Goal: Navigation & Orientation: Find specific page/section

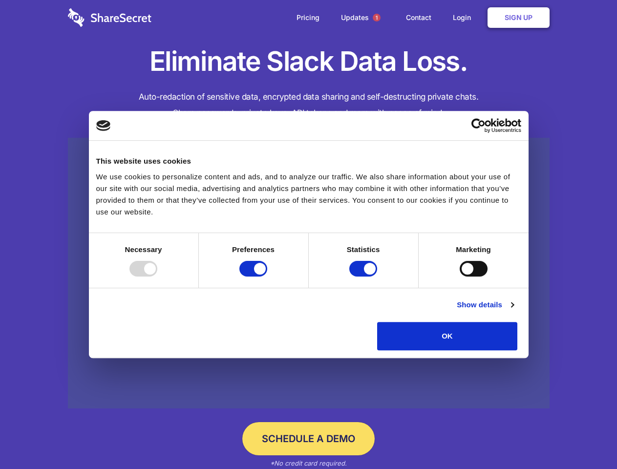
click at [157, 277] on div at bounding box center [144, 269] width 28 height 16
click at [267, 277] on input "Preferences" at bounding box center [253, 269] width 28 height 16
checkbox input "false"
click at [365, 277] on input "Statistics" at bounding box center [363, 269] width 28 height 16
checkbox input "false"
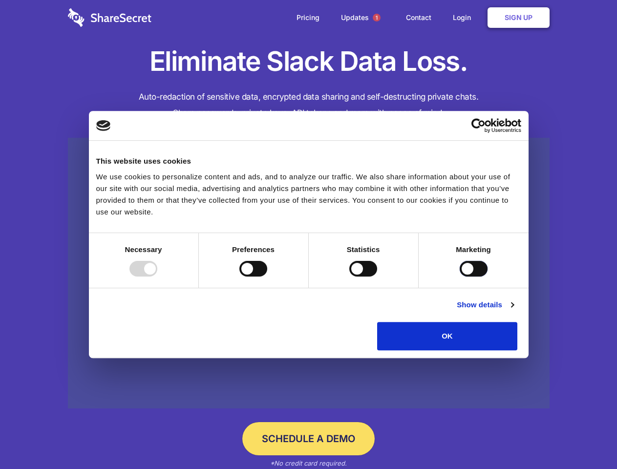
click at [460, 277] on input "Marketing" at bounding box center [474, 269] width 28 height 16
checkbox input "true"
click at [514, 311] on link "Show details" at bounding box center [485, 305] width 57 height 12
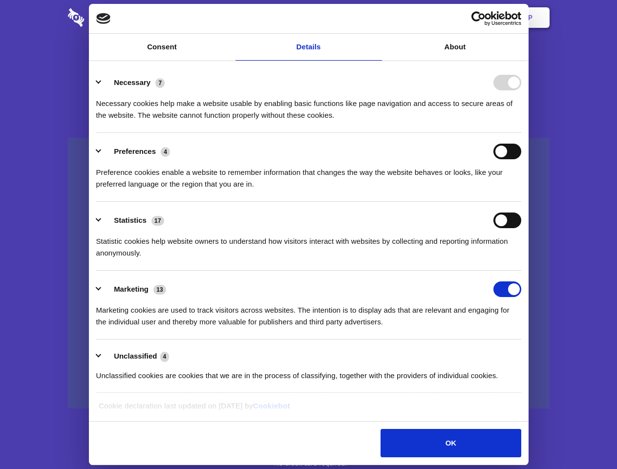
click at [521, 271] on li "Statistics 17 Statistic cookies help website owners to understand how visitors …" at bounding box center [308, 236] width 425 height 69
click at [376, 18] on span "1" at bounding box center [377, 18] width 8 height 8
